Goal: Register for event/course

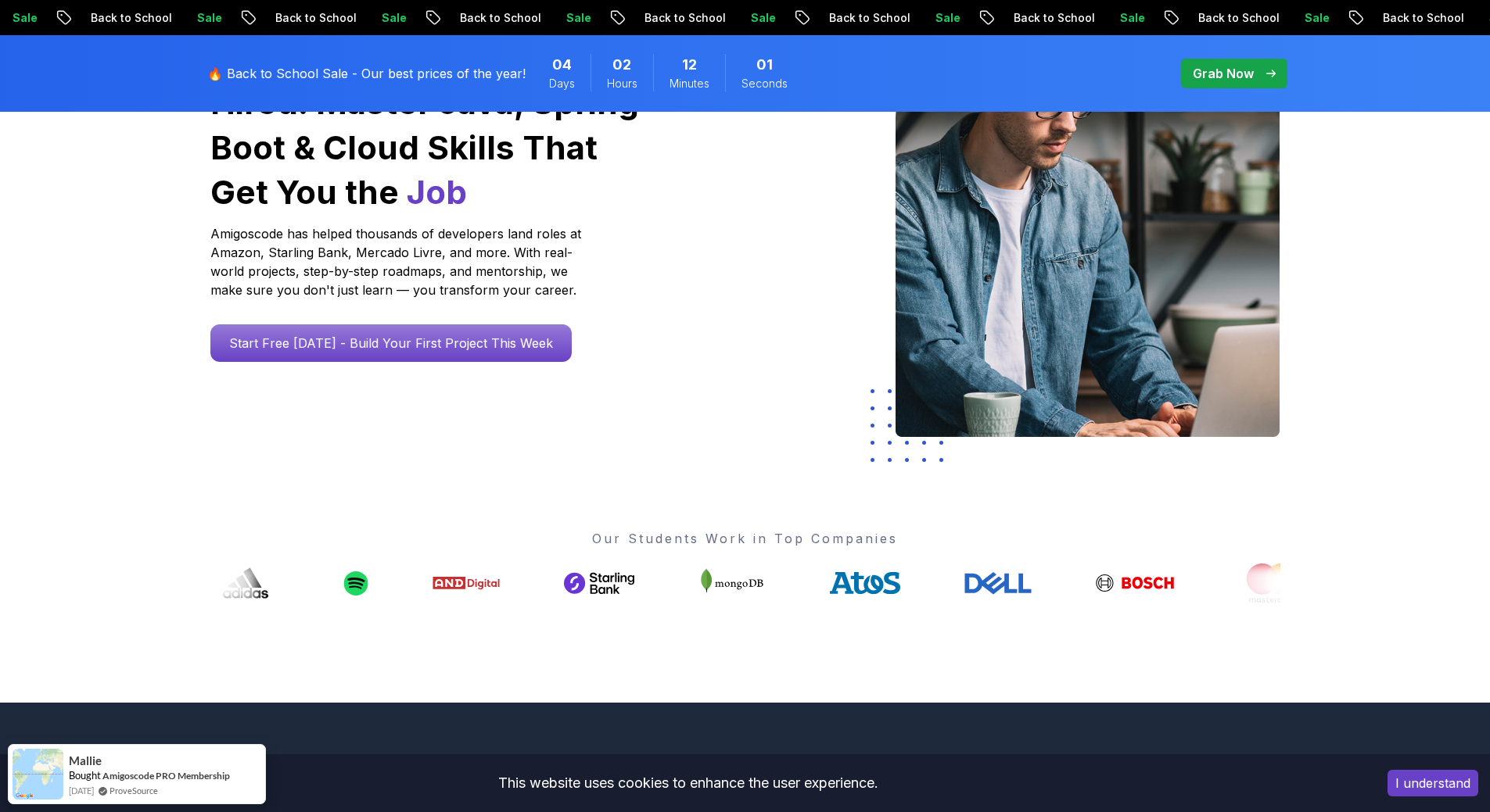
scroll to position [156, 0]
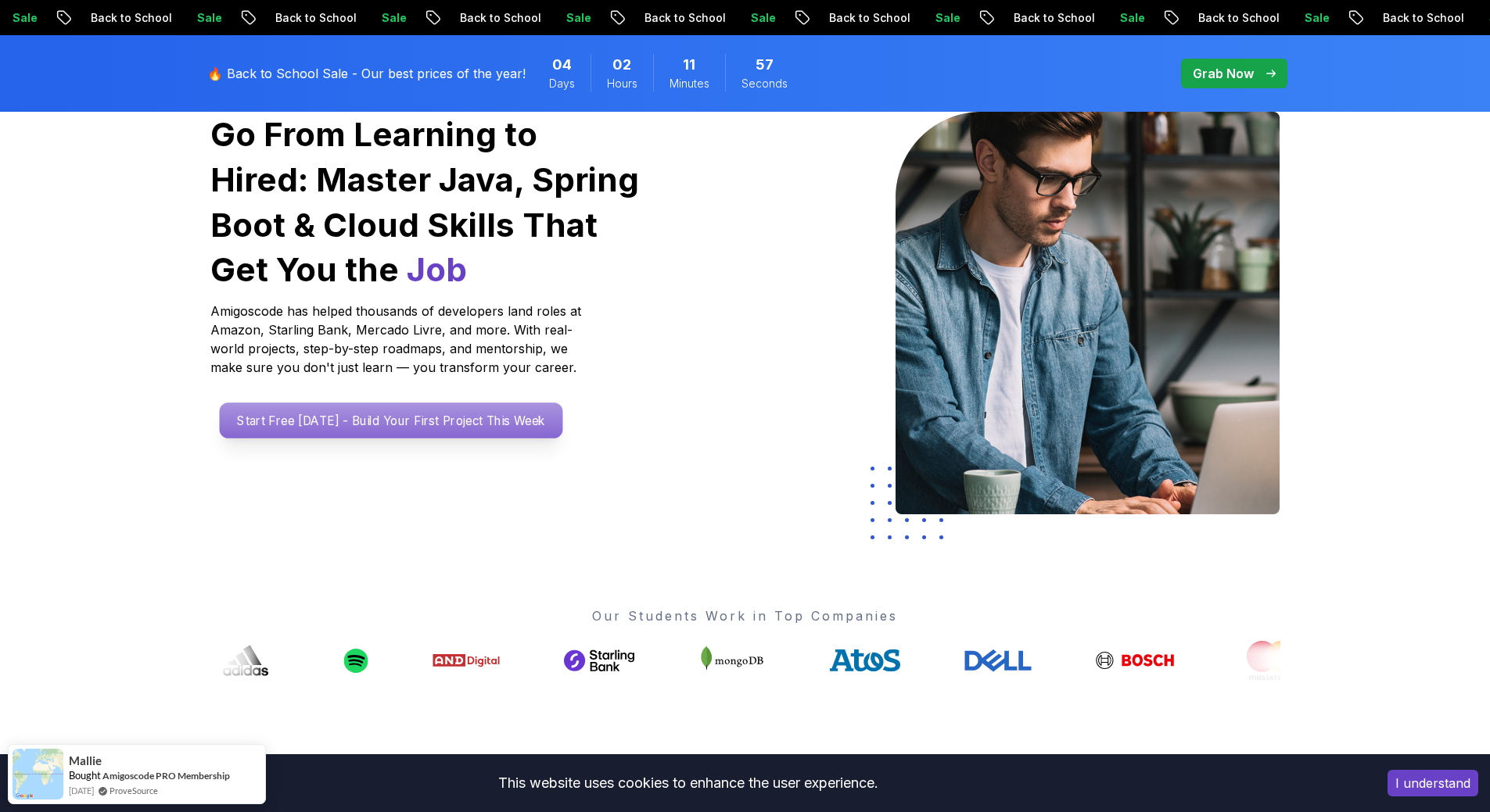
click at [354, 429] on p "Start Free Today - Build Your First Project This Week" at bounding box center [391, 421] width 344 height 36
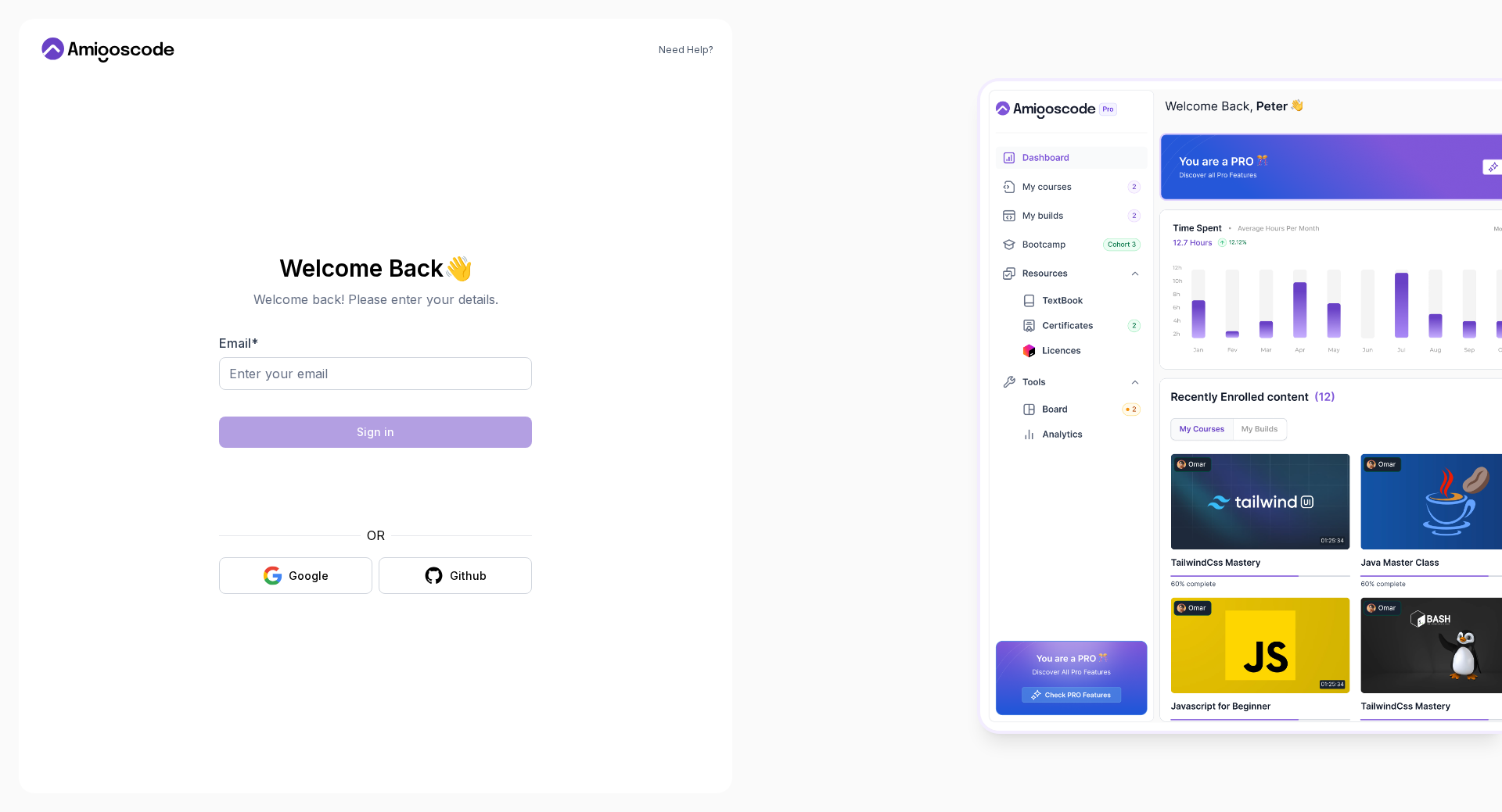
click at [415, 402] on div at bounding box center [376, 400] width 312 height 14
click at [276, 571] on icon "button" at bounding box center [272, 576] width 20 height 20
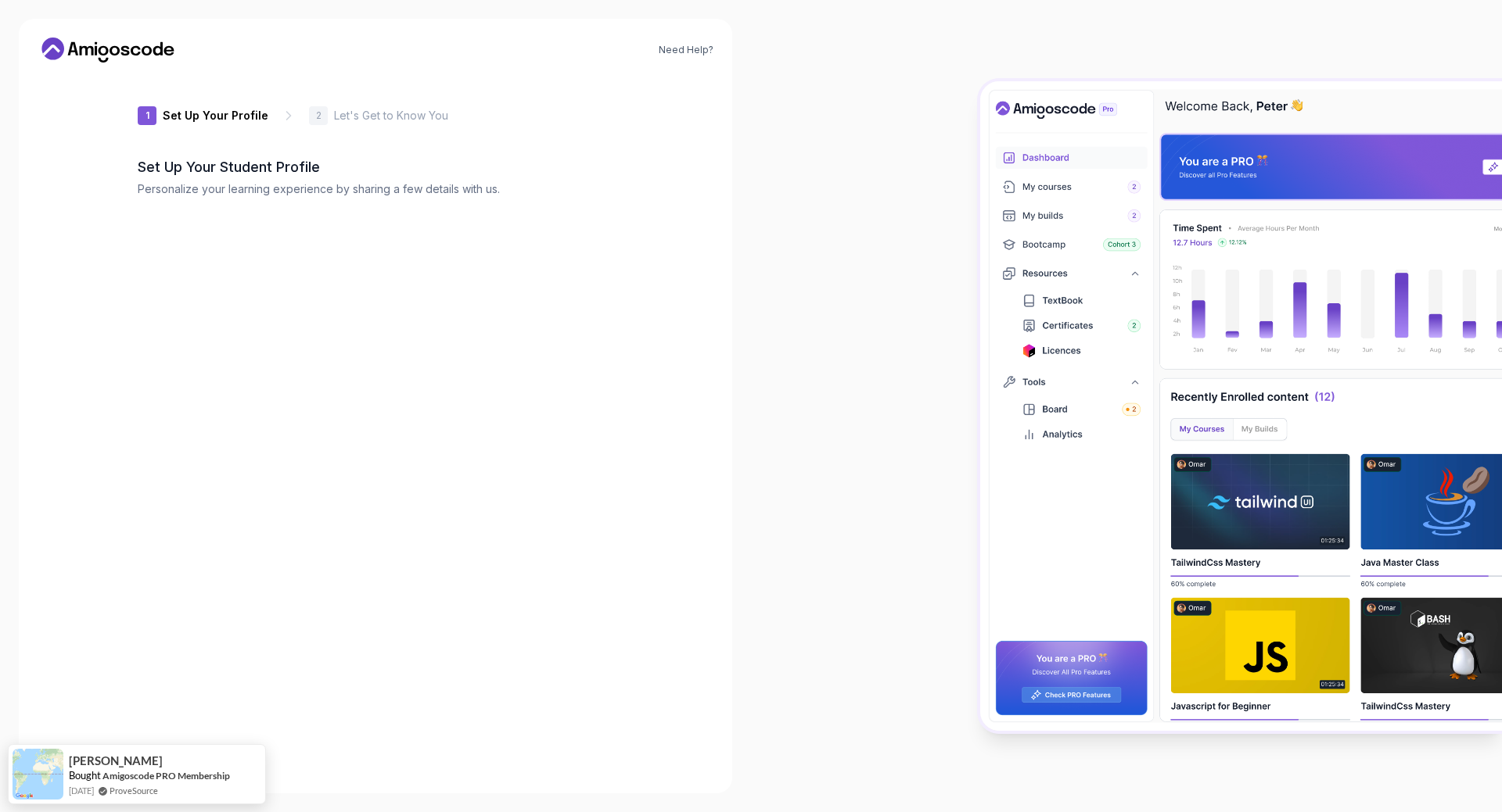
type input "wittyfalcon87639"
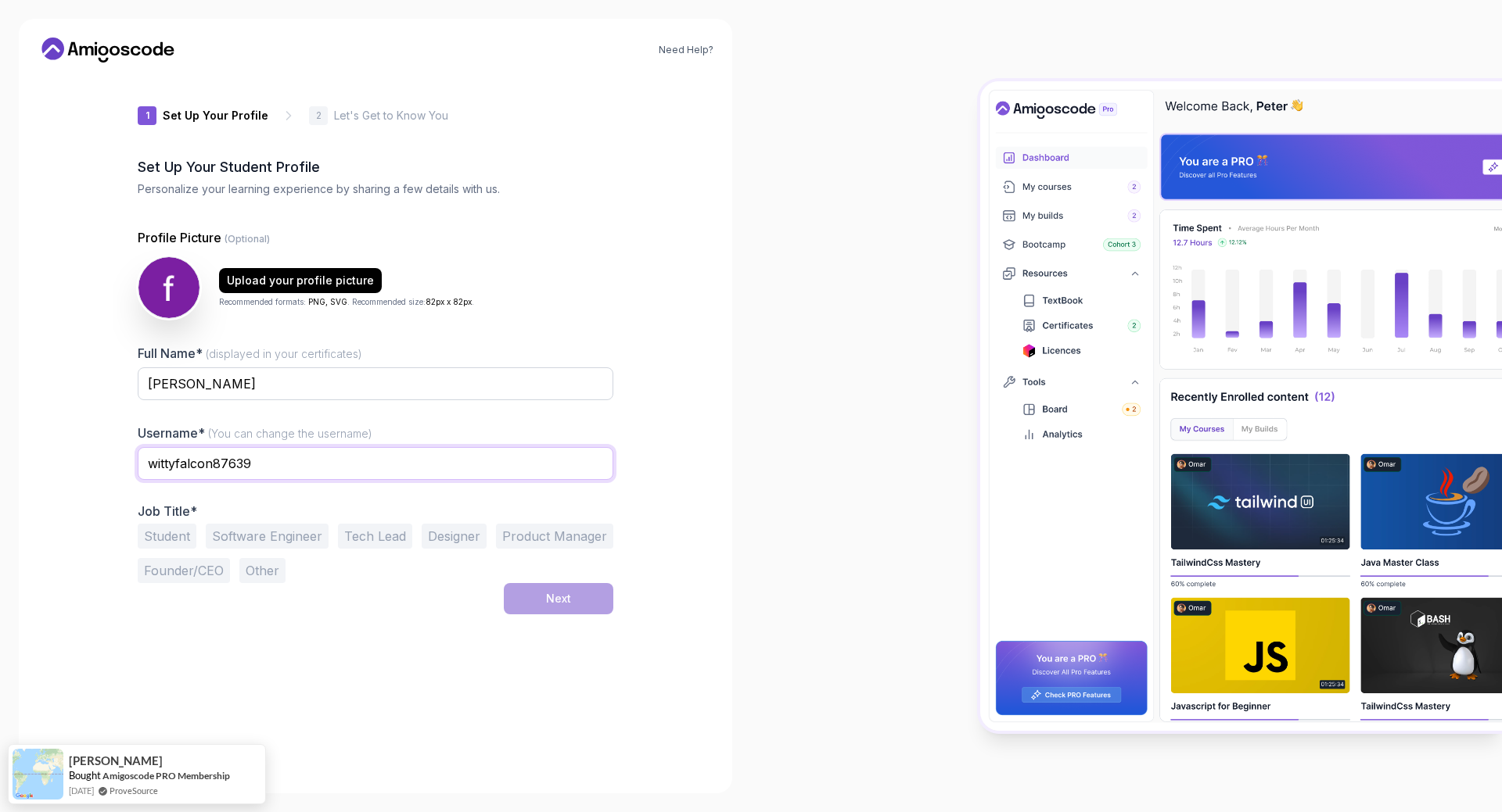
click at [474, 463] on input "wittyfalcon87639" at bounding box center [375, 463] width 475 height 33
click at [260, 540] on button "Software Engineer" at bounding box center [267, 536] width 122 height 25
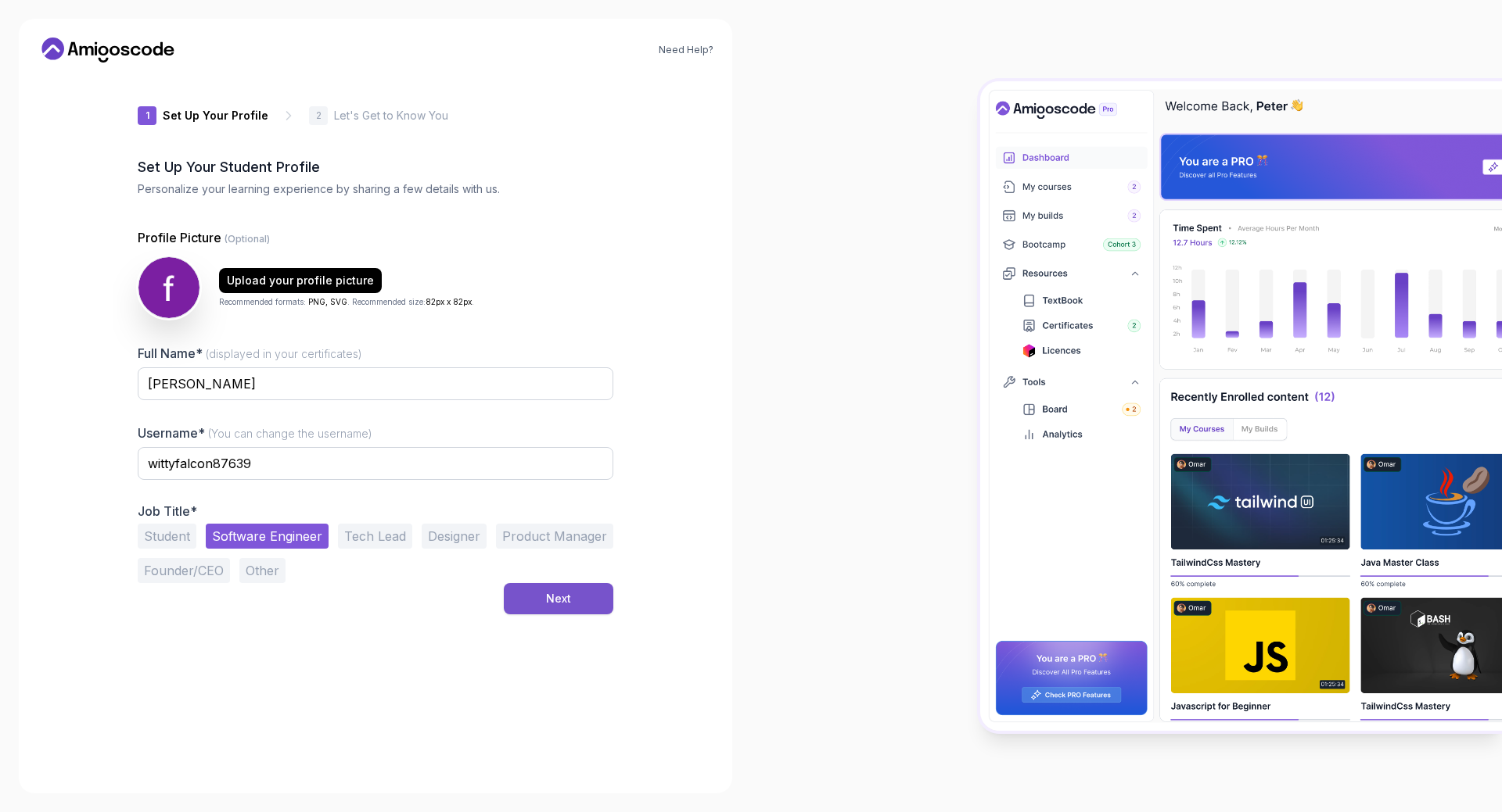
click at [565, 602] on div "Next" at bounding box center [558, 598] width 25 height 16
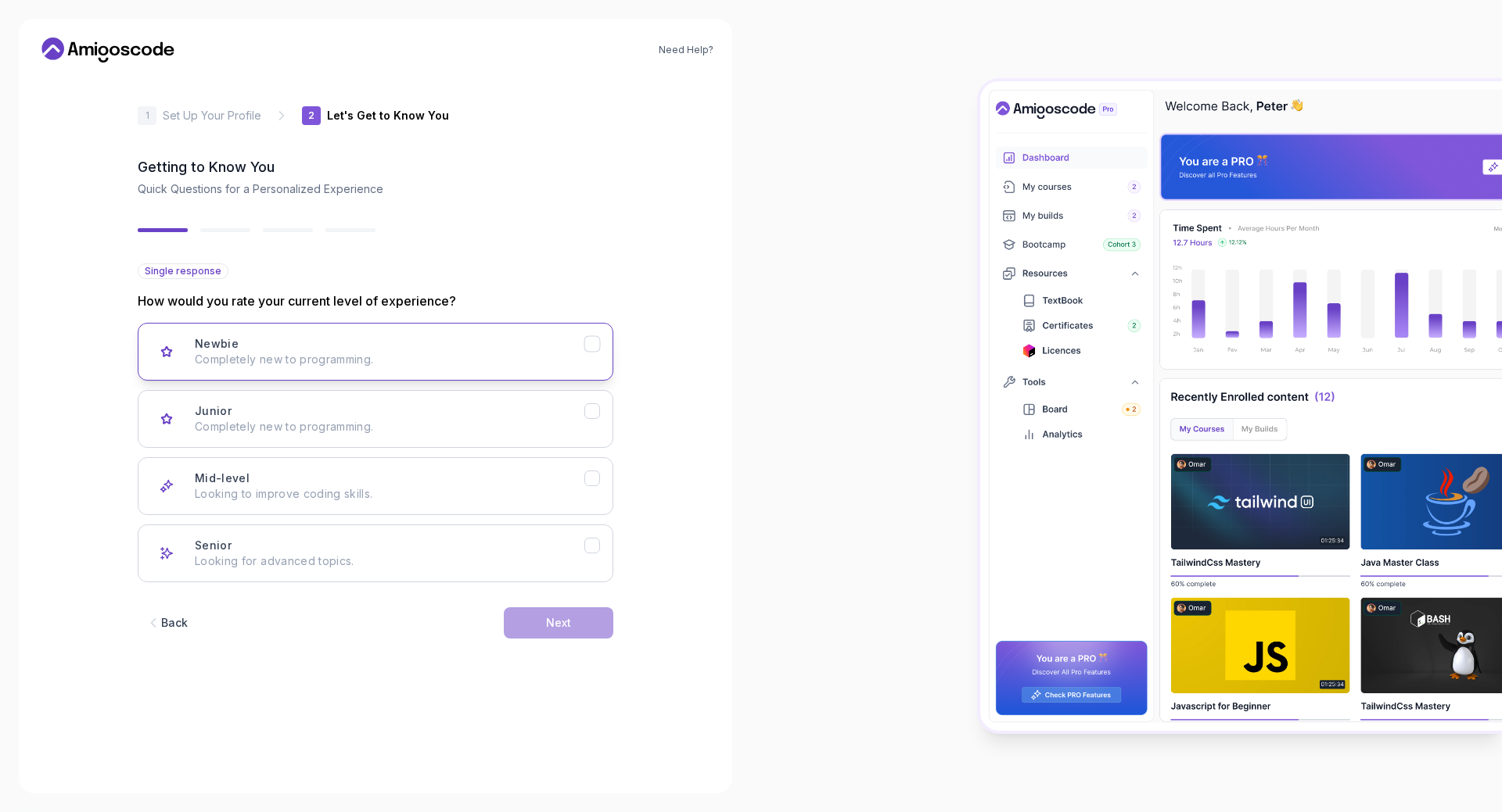
click at [315, 366] on p "Completely new to programming." at bounding box center [390, 359] width 390 height 16
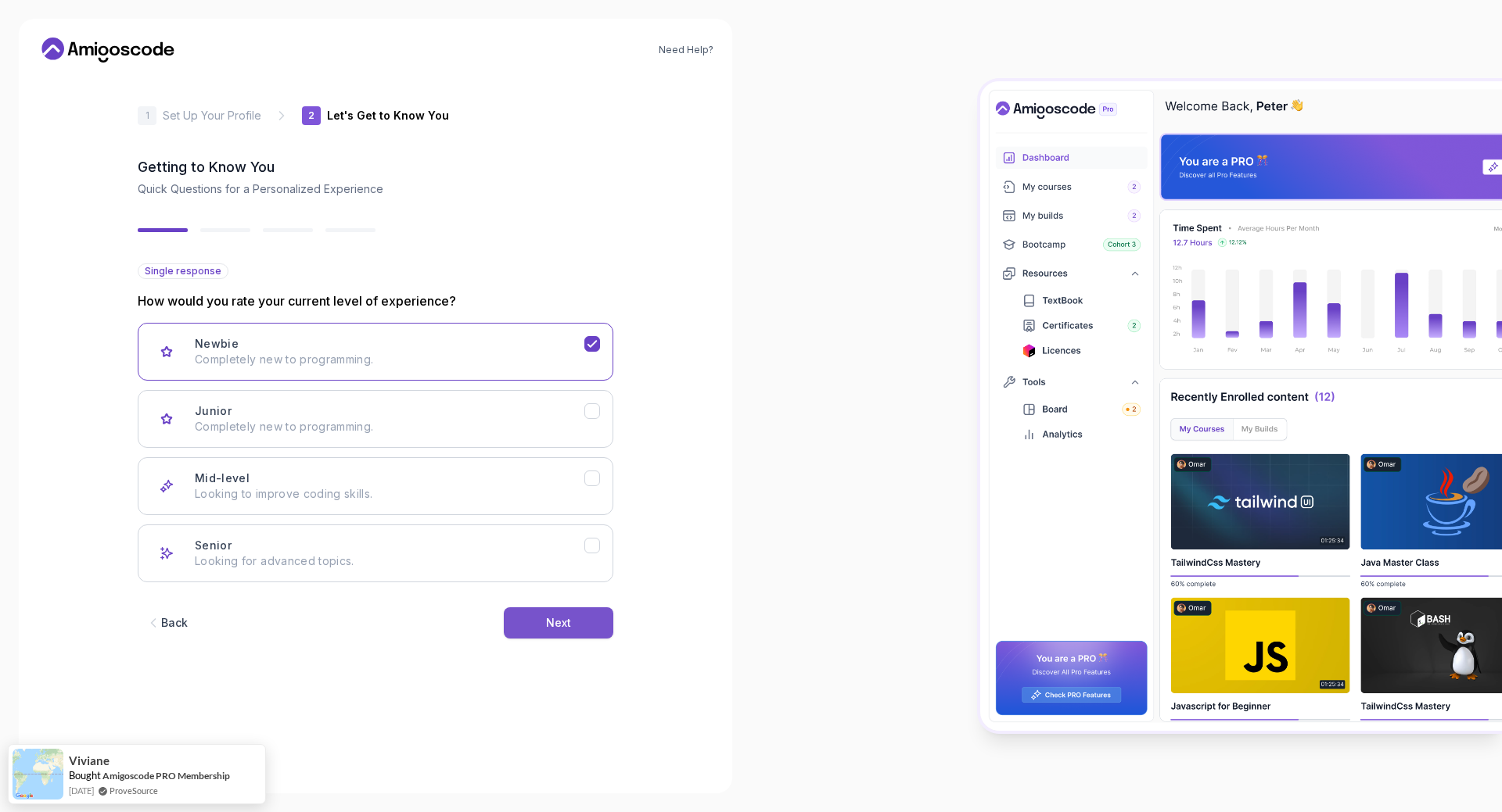
click at [586, 625] on button "Next" at bounding box center [558, 623] width 109 height 31
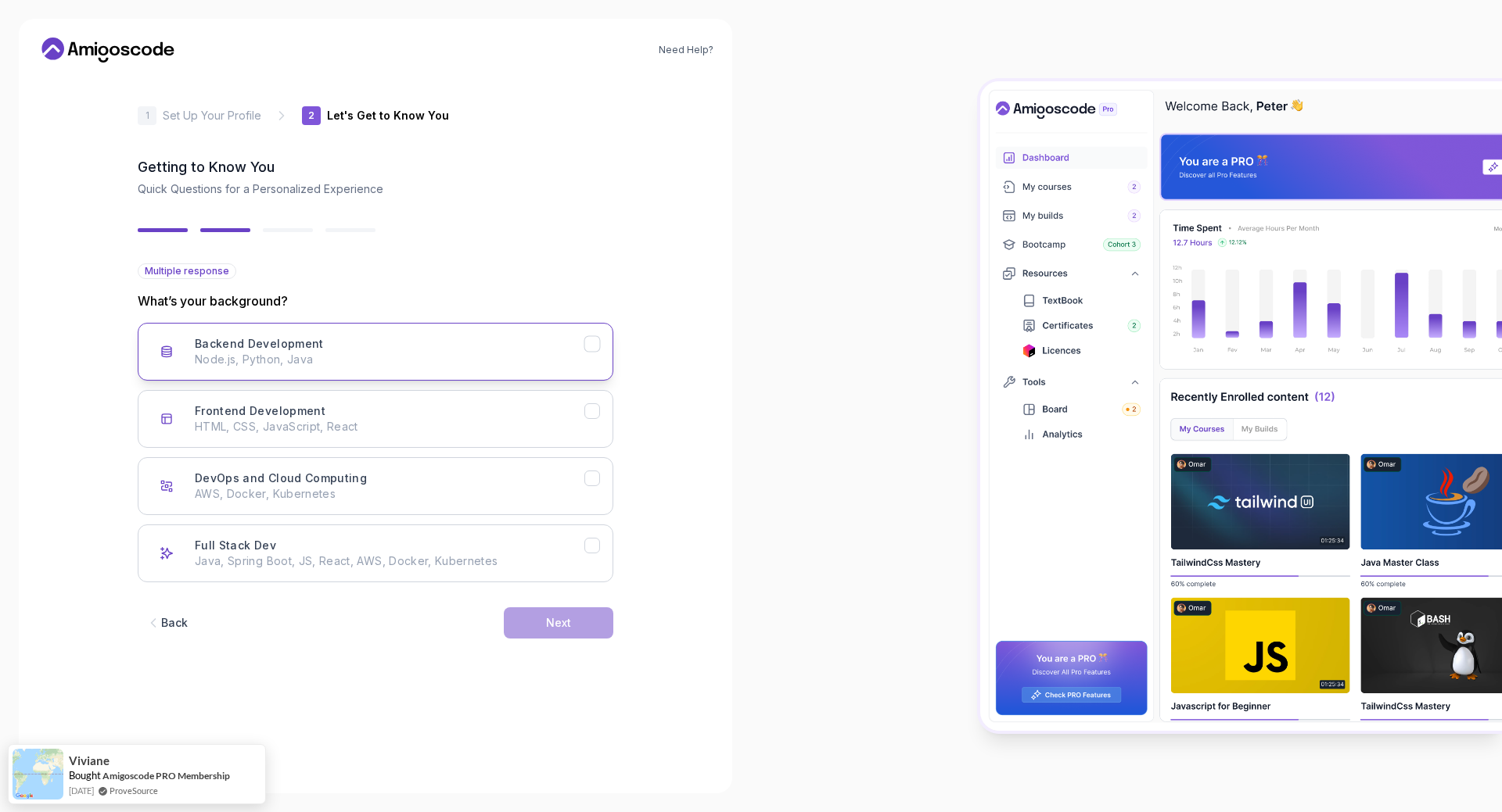
click at [513, 341] on div "Backend Development Node.js, Python, Java" at bounding box center [390, 351] width 390 height 31
click at [498, 428] on p "HTML, CSS, JavaScript, React" at bounding box center [390, 426] width 390 height 16
click at [529, 629] on button "Next" at bounding box center [558, 623] width 109 height 31
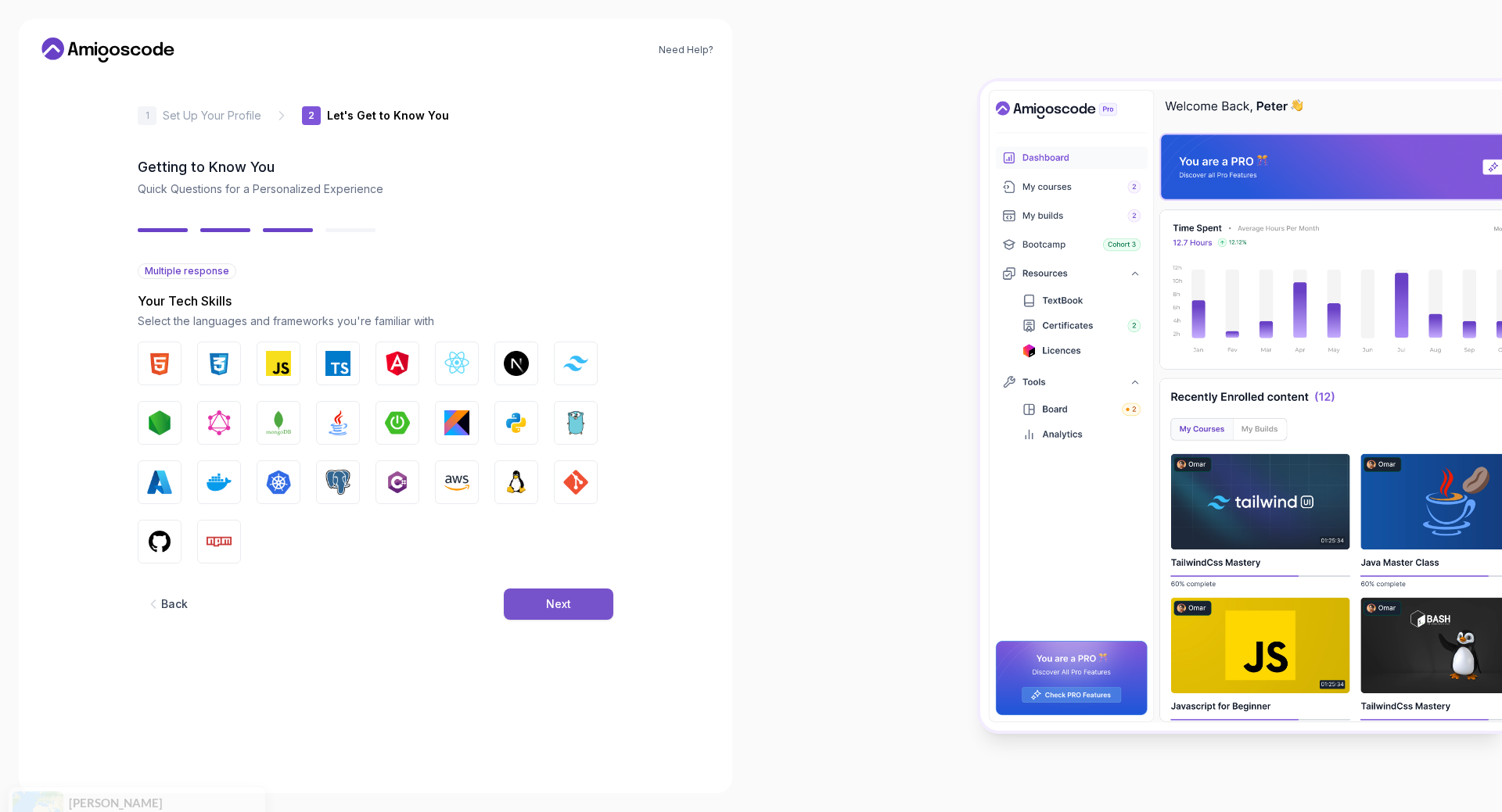
click at [555, 615] on button "Next" at bounding box center [558, 604] width 109 height 31
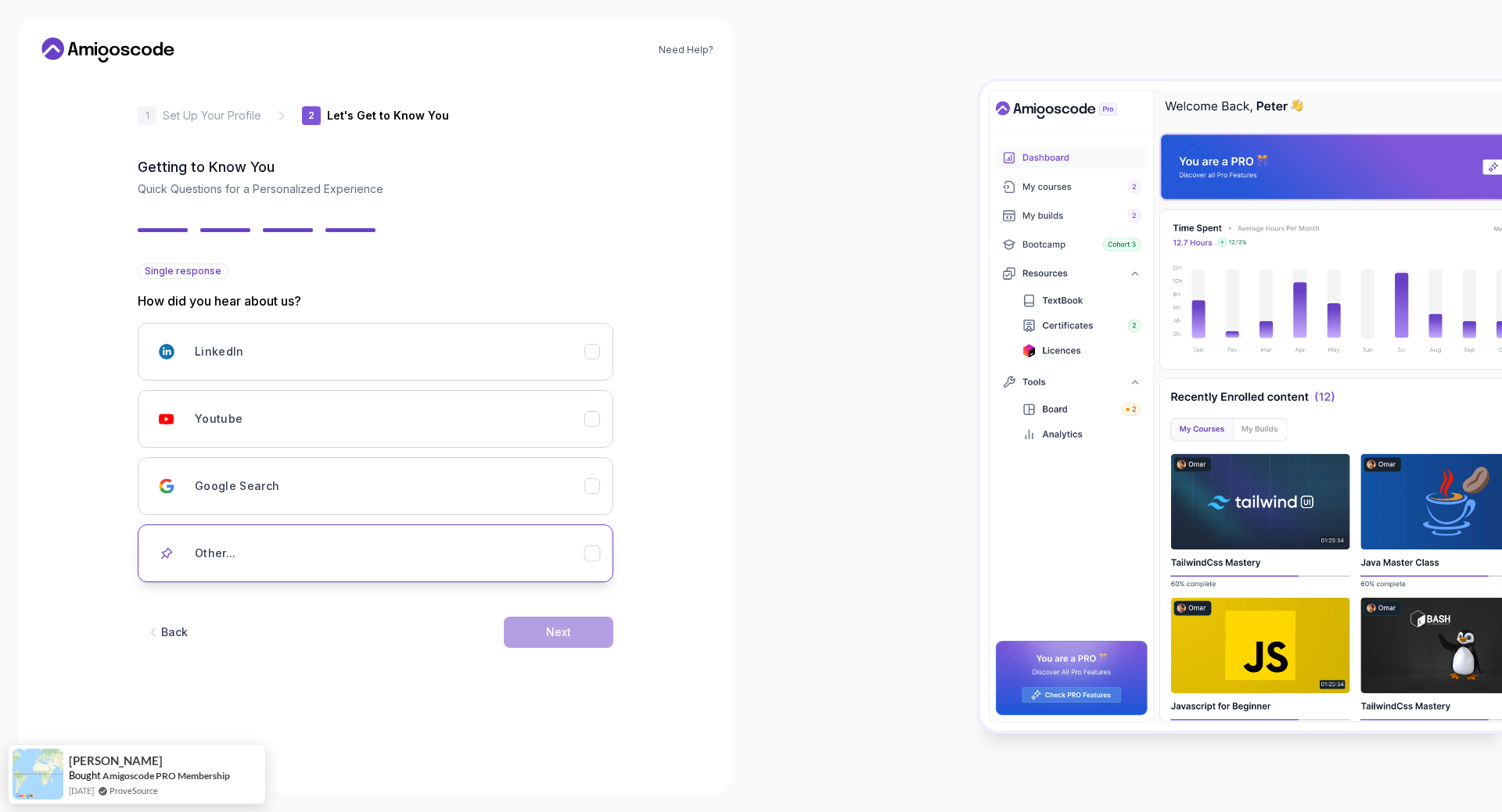
click at [262, 555] on div "Other..." at bounding box center [390, 553] width 390 height 31
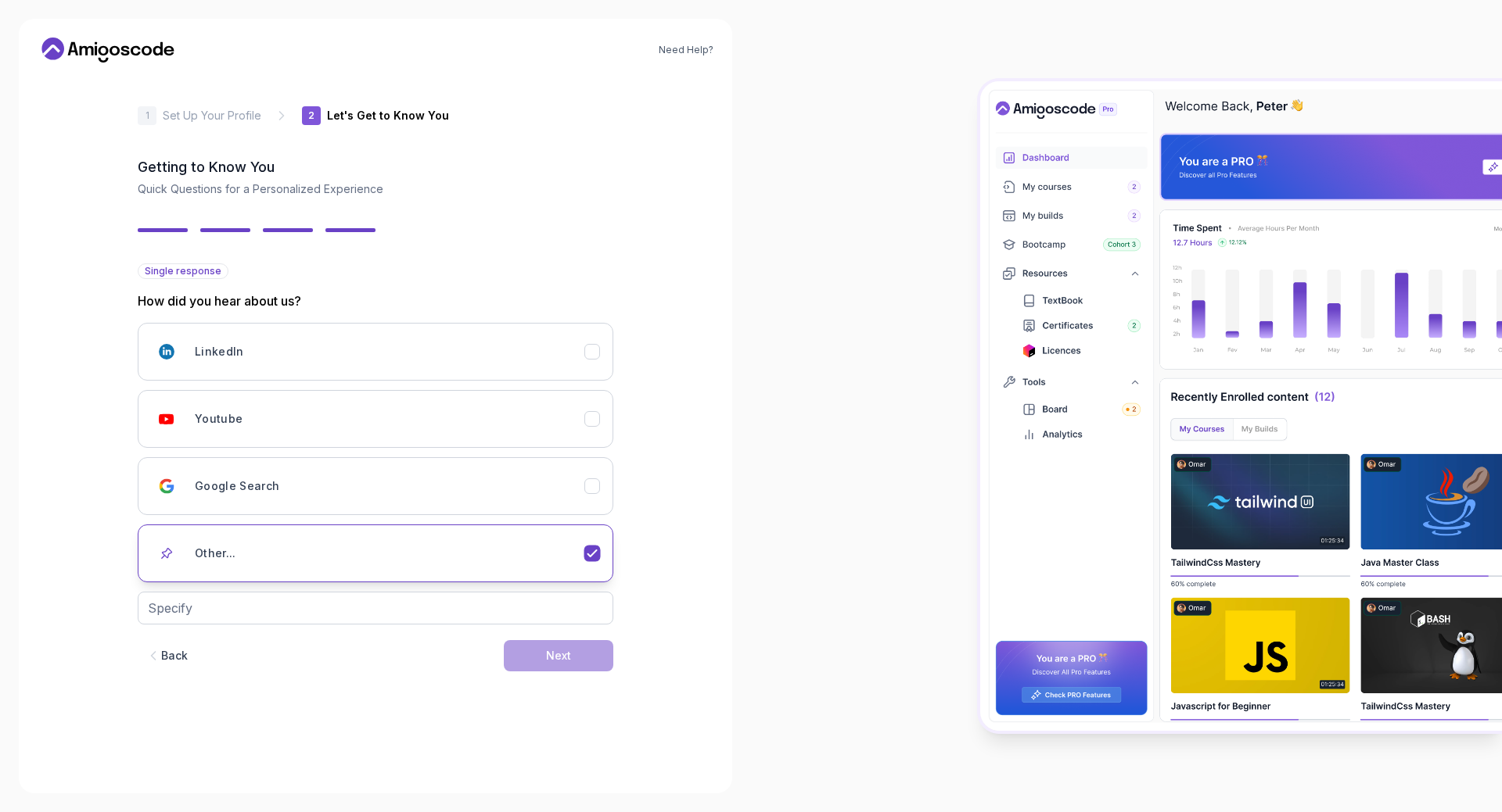
click at [404, 565] on div "Other..." at bounding box center [390, 553] width 390 height 31
click at [426, 416] on div "Youtube" at bounding box center [390, 419] width 390 height 31
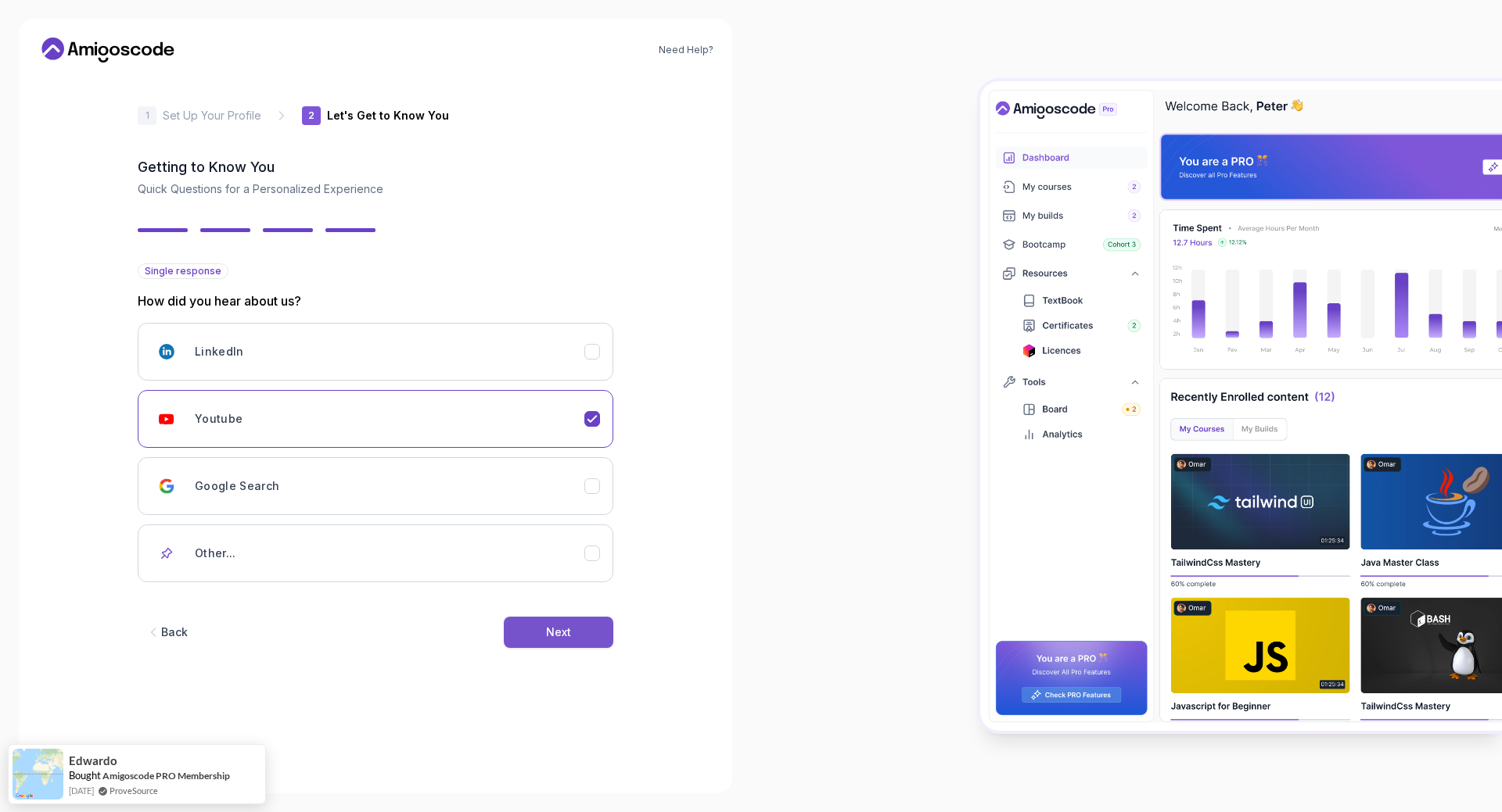
click at [536, 635] on button "Next" at bounding box center [558, 632] width 109 height 31
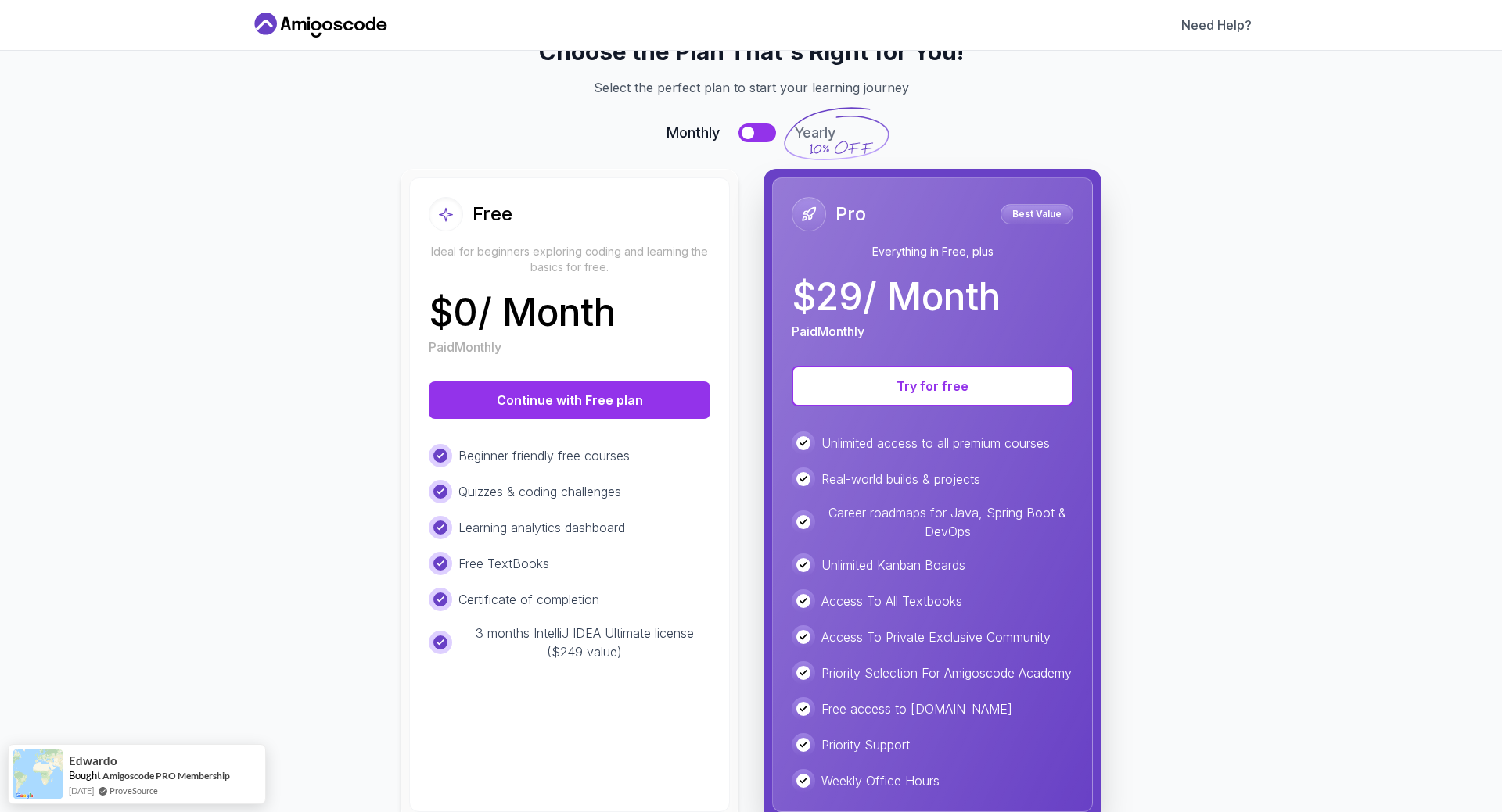
scroll to position [111, 0]
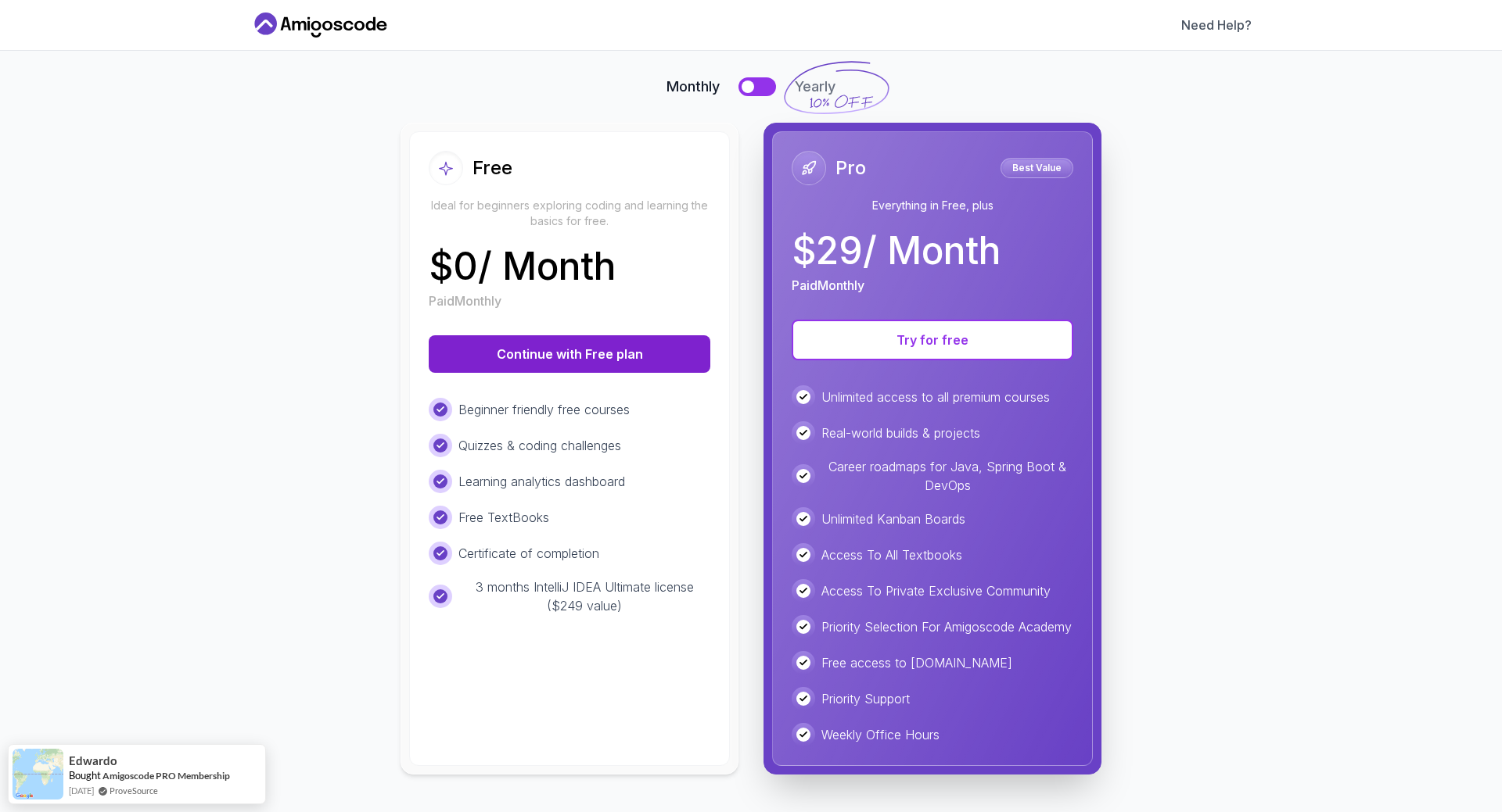
click at [589, 340] on button "Continue with Free plan" at bounding box center [568, 354] width 281 height 38
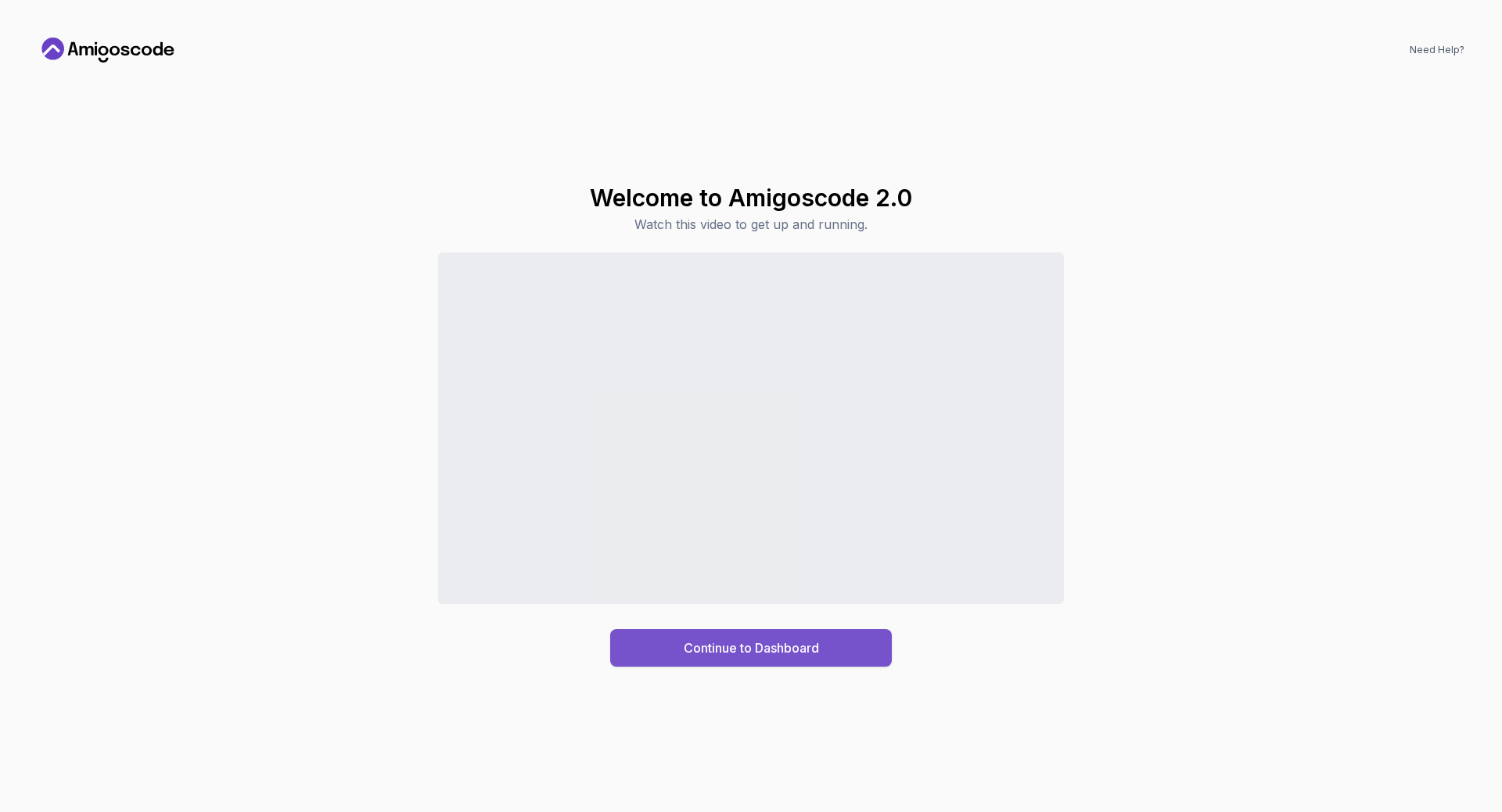
click at [749, 650] on div "Continue to Dashboard" at bounding box center [751, 648] width 136 height 19
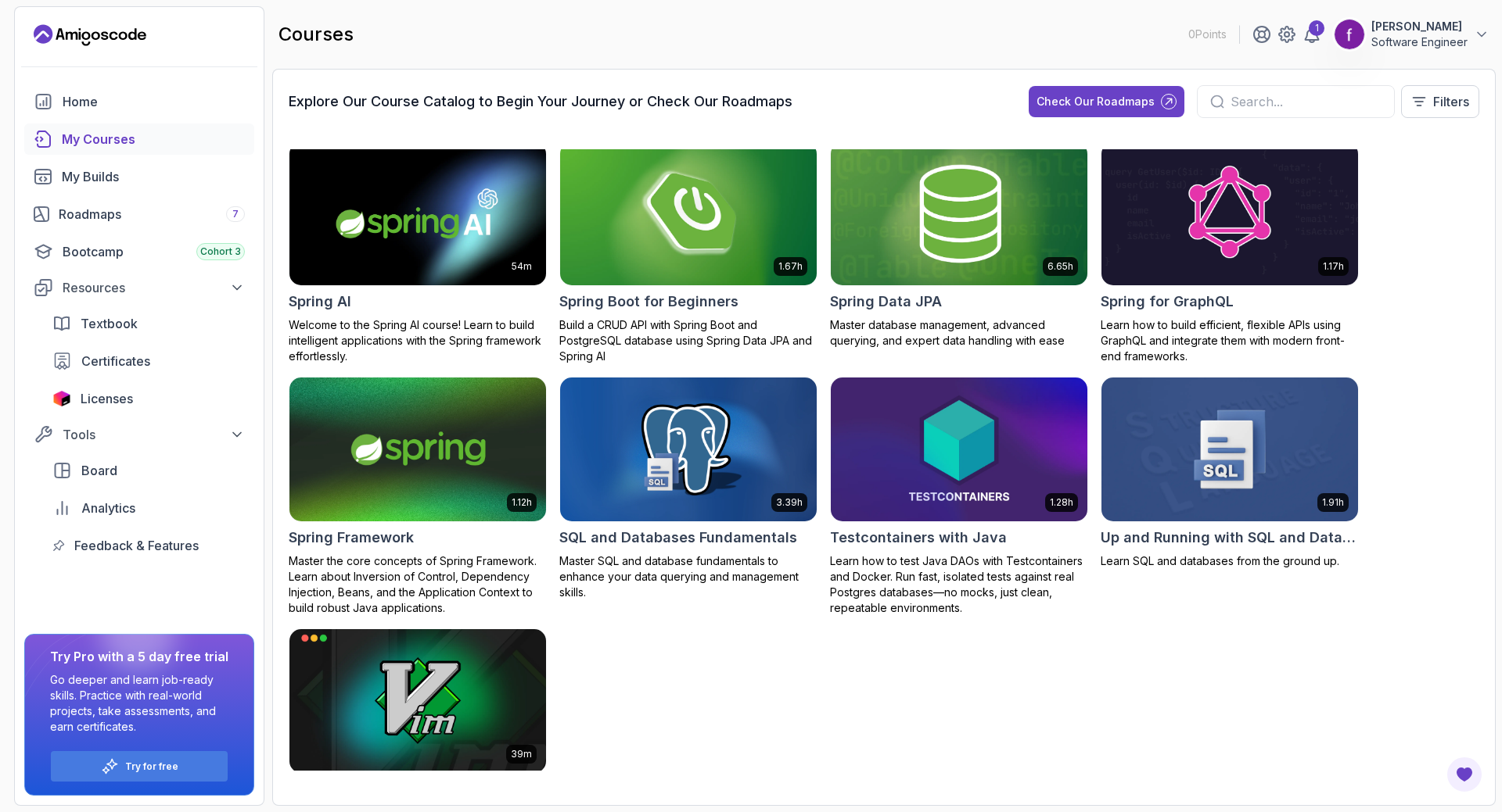
scroll to position [2196, 0]
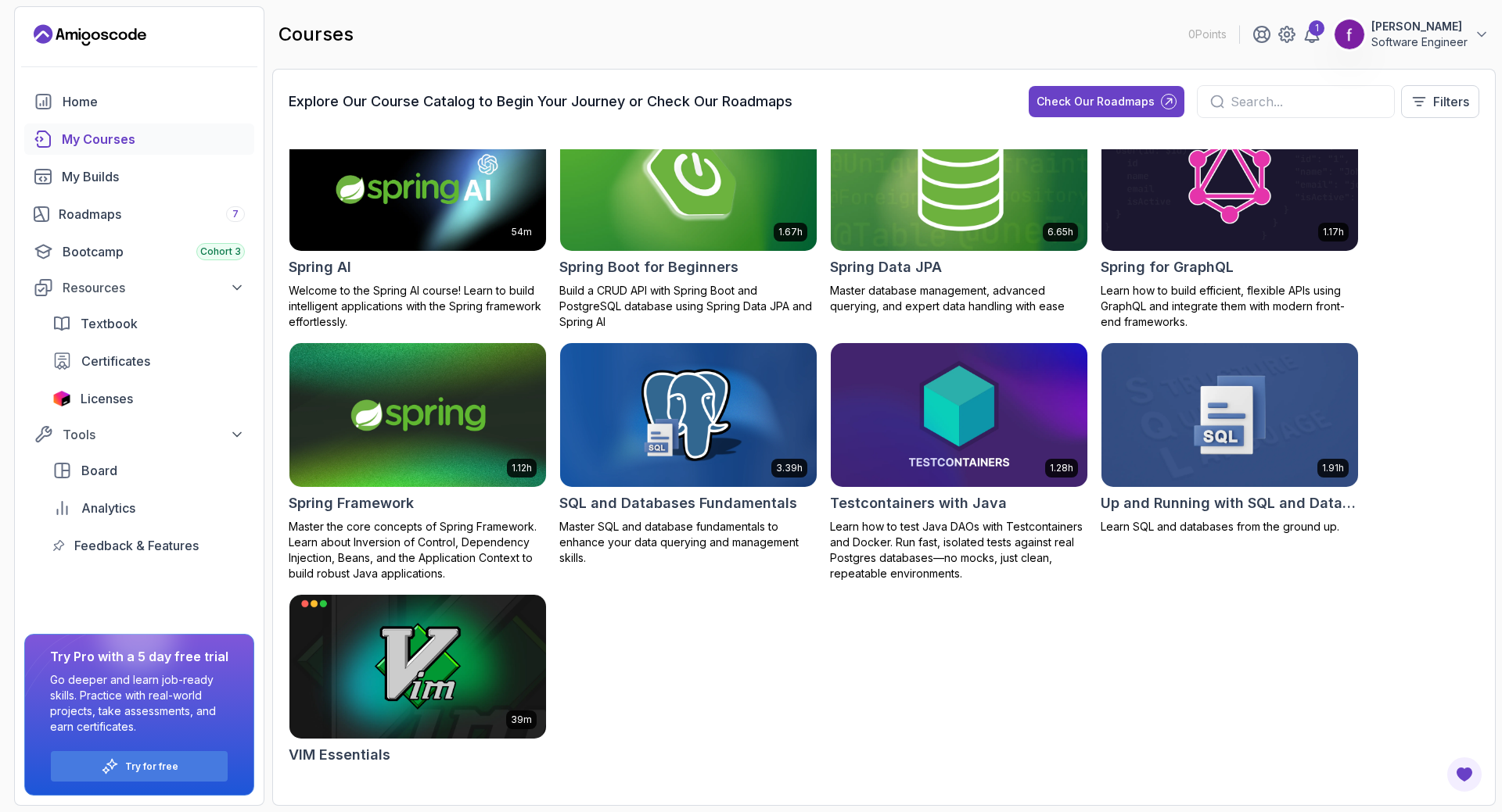
click at [967, 194] on img at bounding box center [959, 180] width 269 height 151
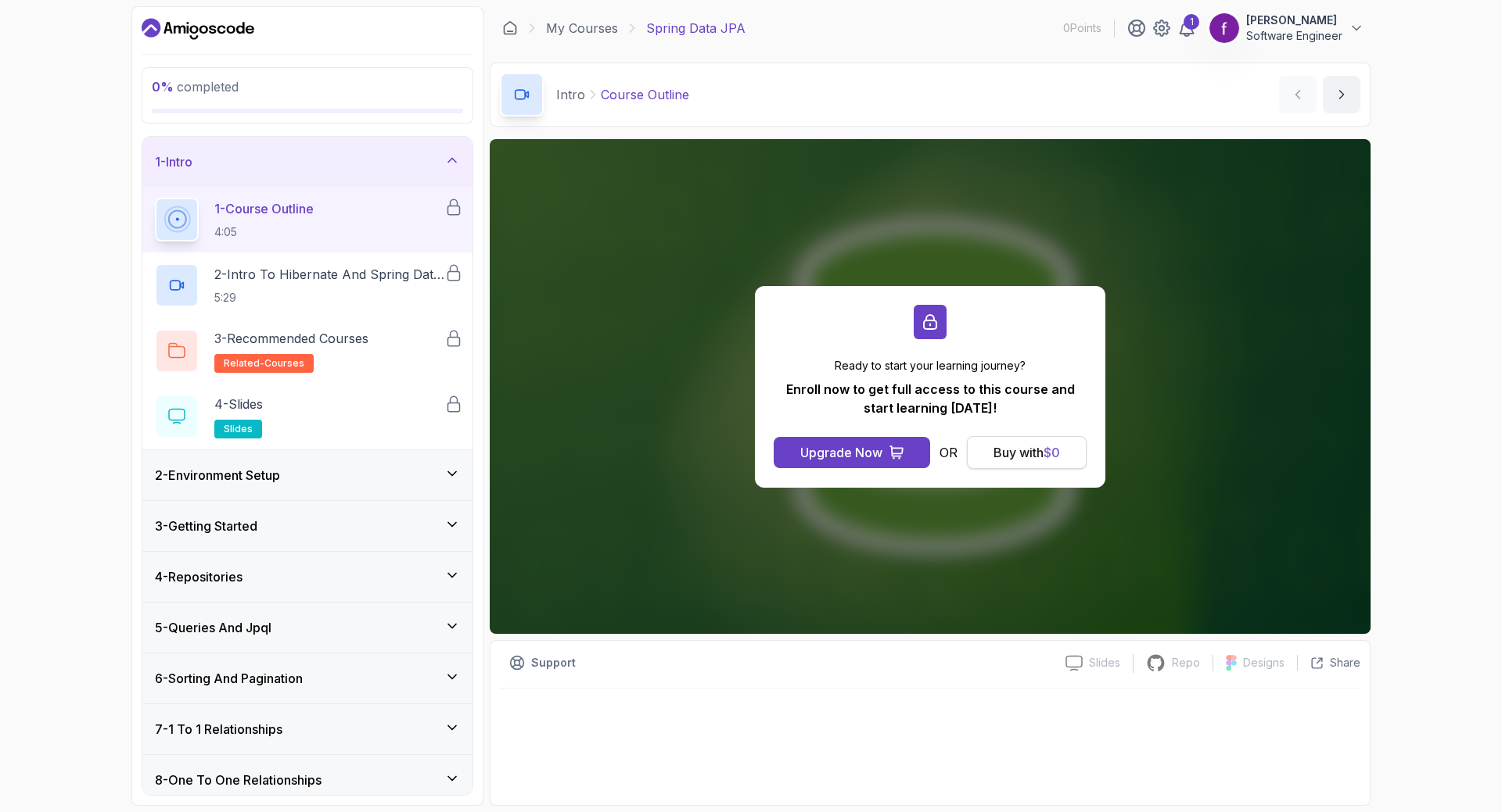
click at [1033, 455] on div "Buy with $ 0" at bounding box center [1026, 453] width 67 height 19
click at [998, 440] on button "Buy with $ 0" at bounding box center [1026, 453] width 120 height 33
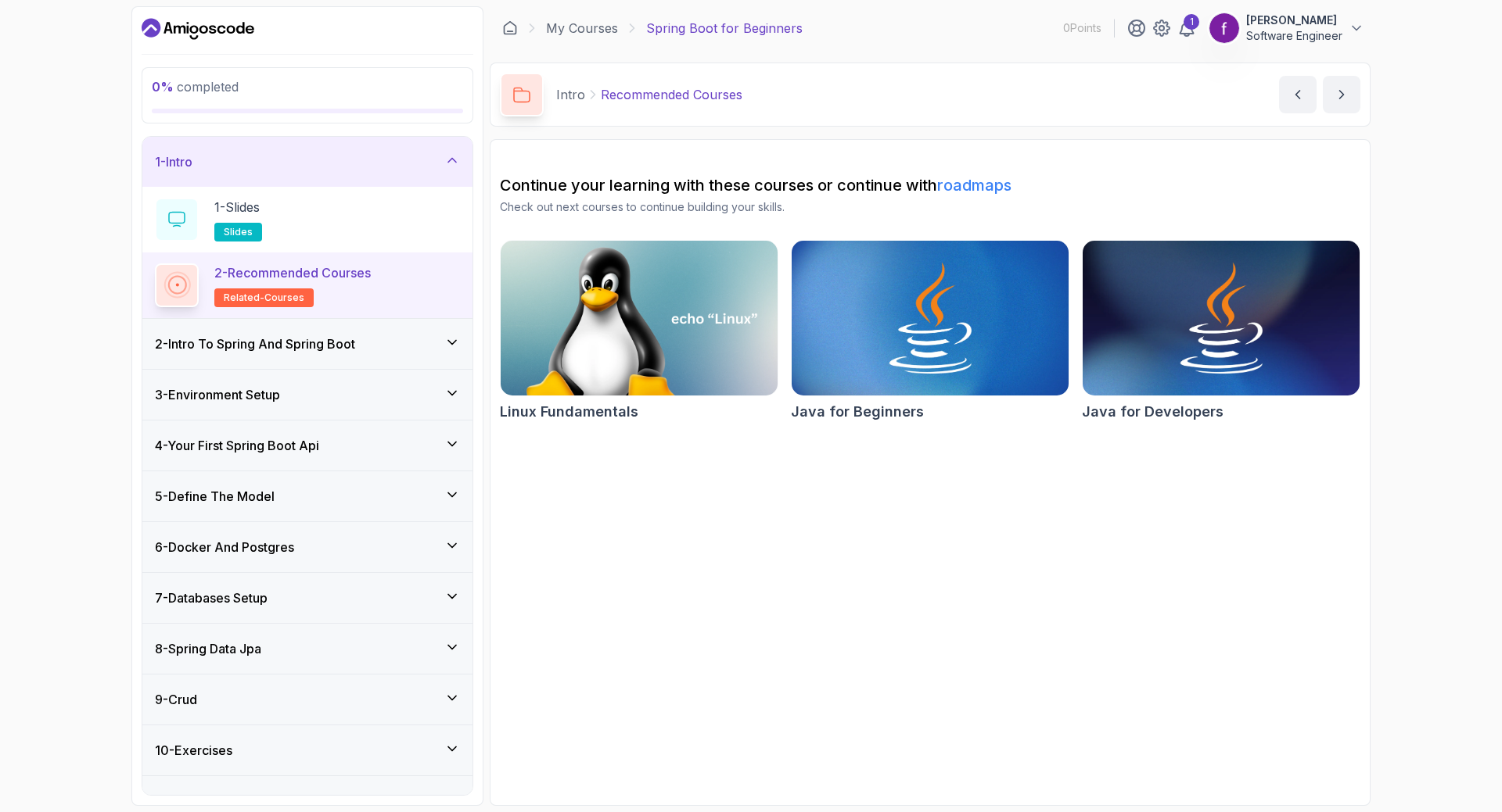
click at [972, 184] on link "roadmaps" at bounding box center [974, 185] width 74 height 19
